Goal: Communication & Community: Share content

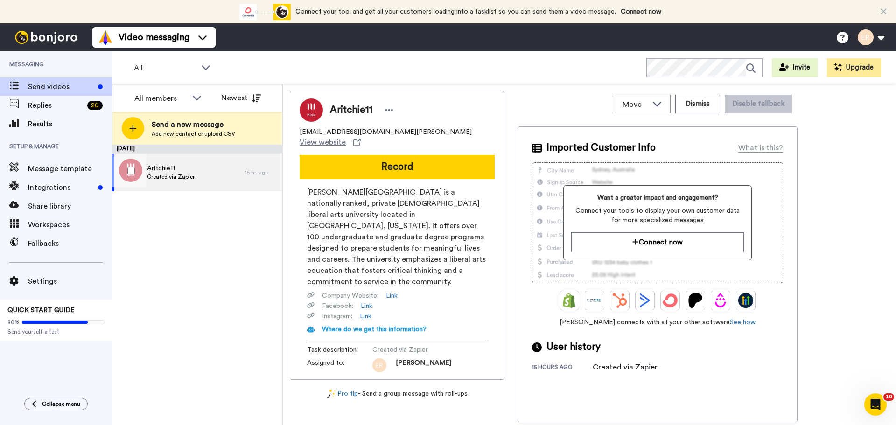
click at [214, 178] on div "Aritchie11 Created via Zapier" at bounding box center [178, 172] width 133 height 37
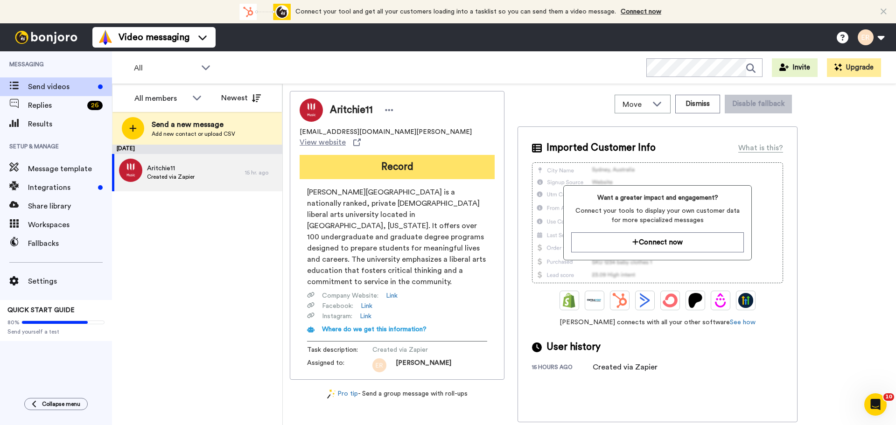
click at [390, 162] on button "Record" at bounding box center [396, 167] width 195 height 24
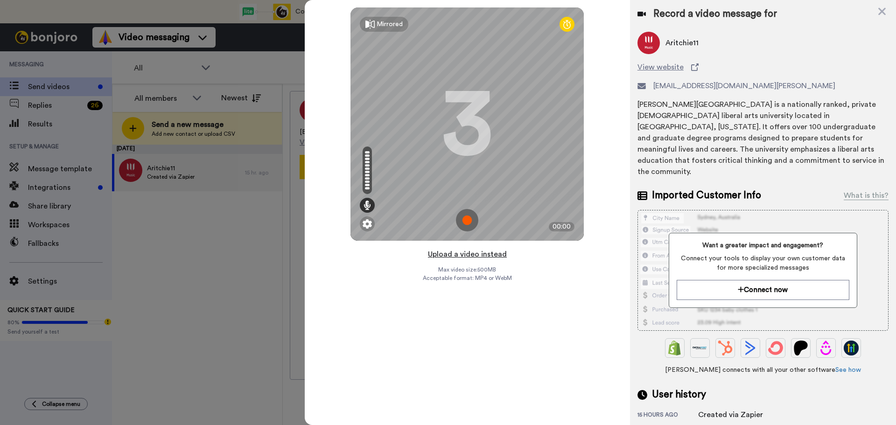
click at [481, 256] on button "Upload a video instead" at bounding box center [467, 254] width 84 height 12
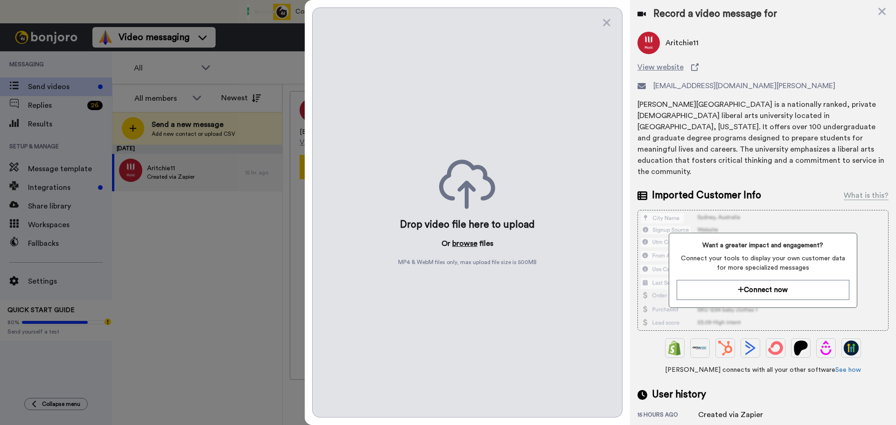
click at [467, 241] on button "browse" at bounding box center [464, 243] width 25 height 11
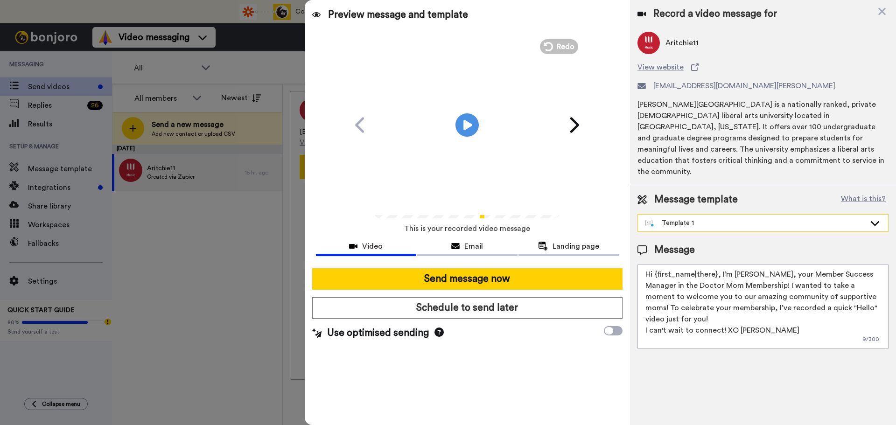
click at [694, 218] on div "Template 1" at bounding box center [755, 222] width 220 height 9
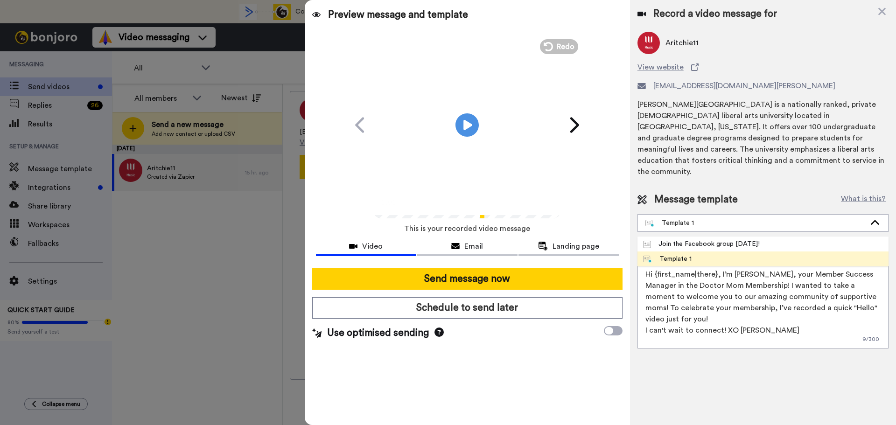
click at [685, 201] on div "Message template What is this? Template 1 Join the Facebook group [DATE]! Templ…" at bounding box center [762, 212] width 251 height 39
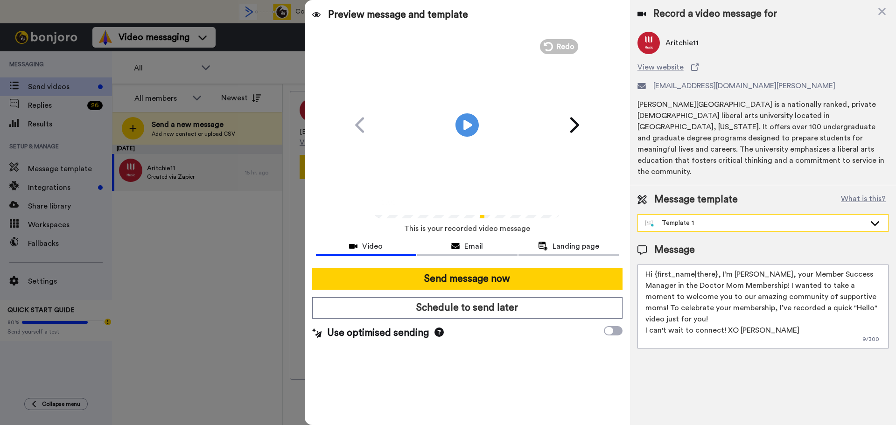
click at [684, 218] on div "Template 1" at bounding box center [755, 222] width 220 height 9
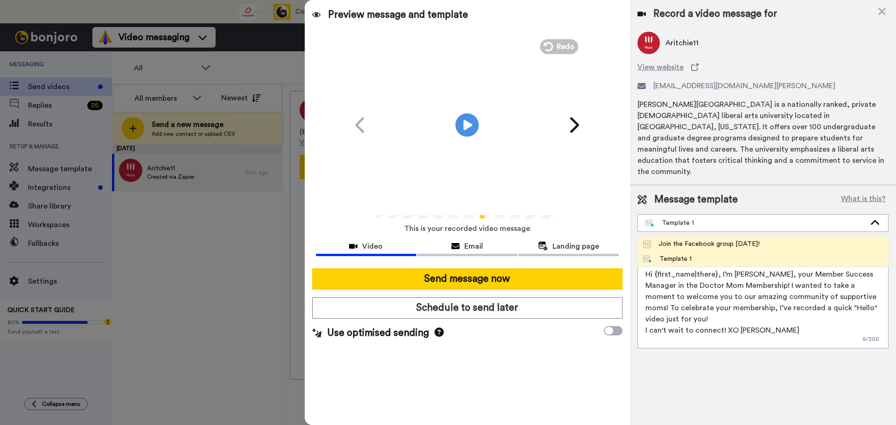
click at [690, 239] on div "Join the Facebook group [DATE]!" at bounding box center [701, 243] width 117 height 9
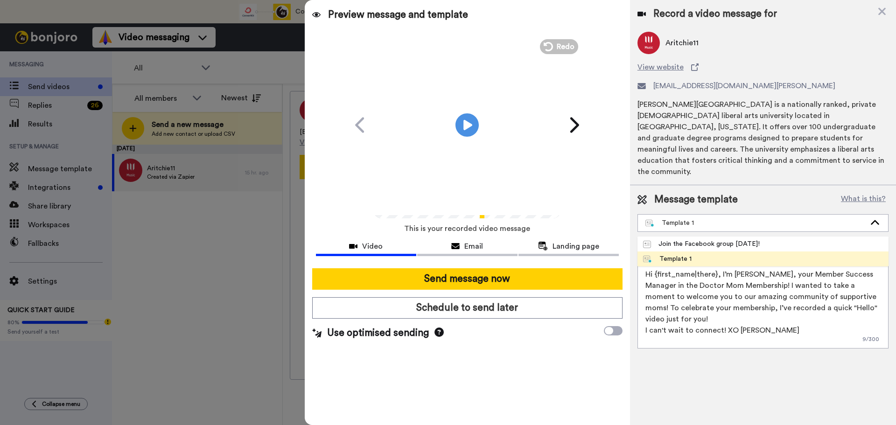
type textarea "Hello {first_name|there}, WELCOME TO THE DOCTOR MOM COMMUNITY!! WOOHOO!! I'm [P…"
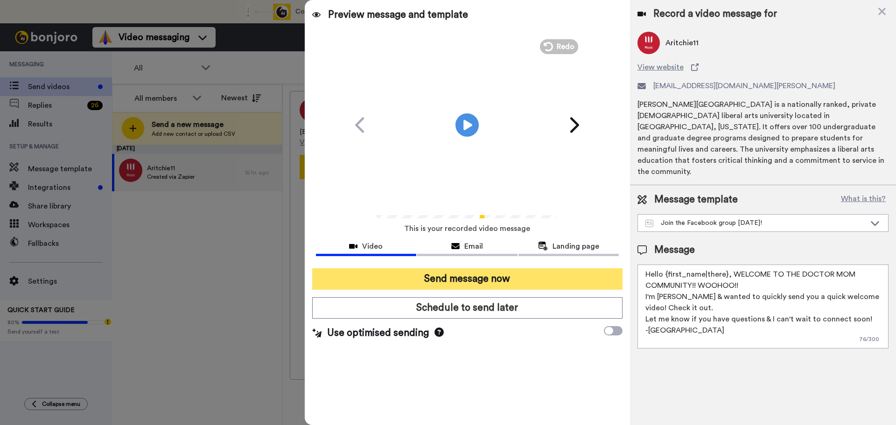
click at [538, 277] on button "Send message now" at bounding box center [467, 278] width 310 height 21
